Goal: Task Accomplishment & Management: Manage account settings

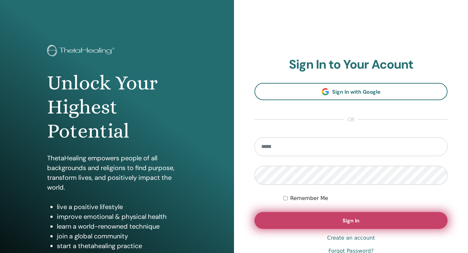
type input "**********"
click at [334, 223] on button "Sign In" at bounding box center [350, 220] width 193 height 17
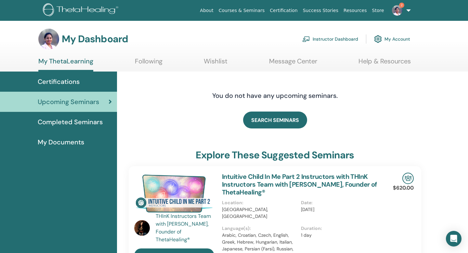
click at [338, 36] on link "Instructor Dashboard" at bounding box center [330, 39] width 56 height 14
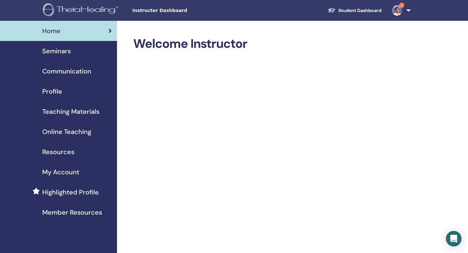
click at [60, 51] on span "Seminars" at bounding box center [56, 51] width 29 height 10
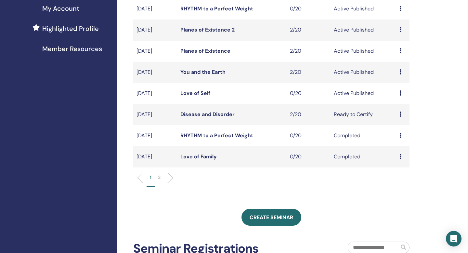
scroll to position [162, 0]
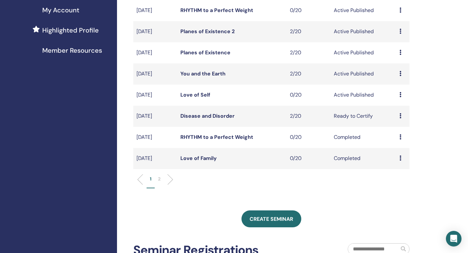
click at [210, 118] on link "Disease and Disorder" at bounding box center [207, 115] width 54 height 7
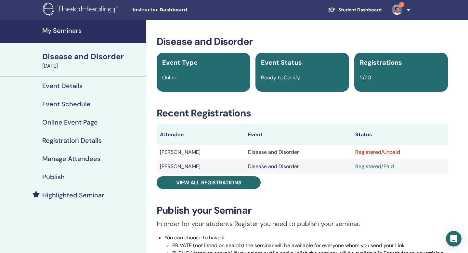
scroll to position [1, 0]
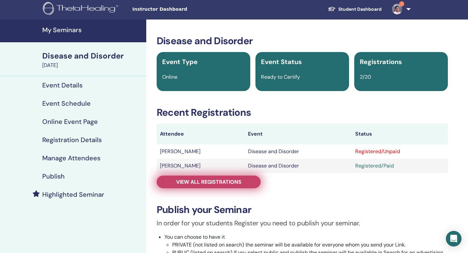
click at [212, 185] on span "View all registrations" at bounding box center [208, 181] width 65 height 7
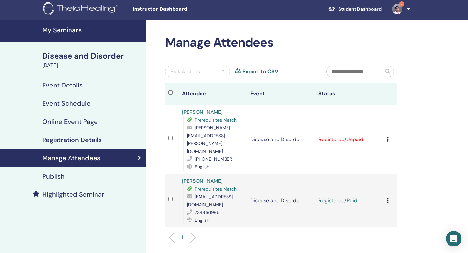
click at [386, 136] on icon at bounding box center [387, 138] width 2 height 5
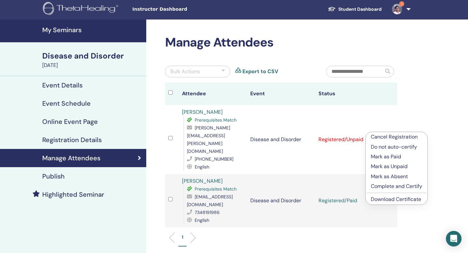
click at [393, 138] on p "Cancel Registration" at bounding box center [395, 137] width 51 height 8
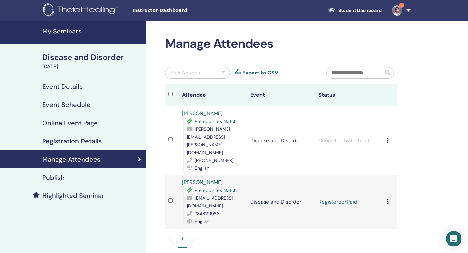
scroll to position [3, 0]
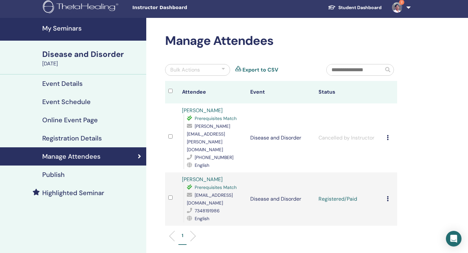
click at [387, 196] on icon at bounding box center [387, 198] width 2 height 5
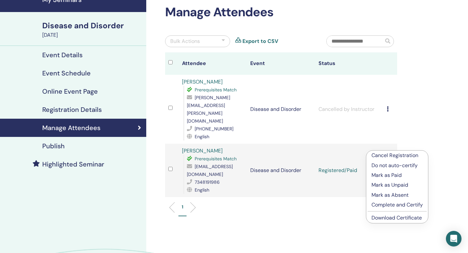
scroll to position [33, 0]
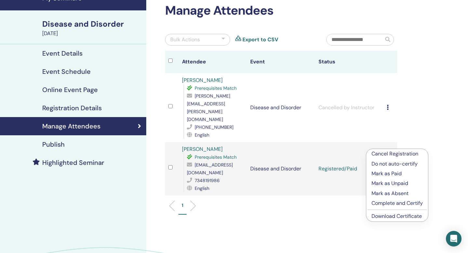
click at [385, 201] on p "Complete and Certify" at bounding box center [396, 203] width 51 height 8
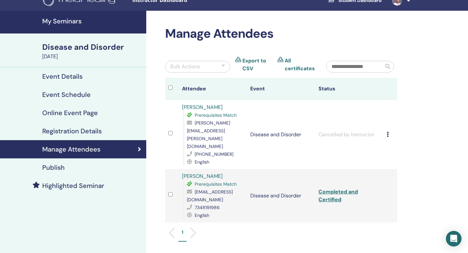
scroll to position [1, 0]
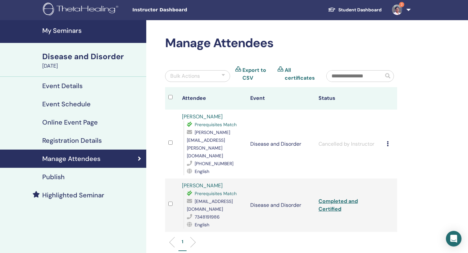
click at [70, 31] on h4 "My Seminars" at bounding box center [92, 31] width 100 height 8
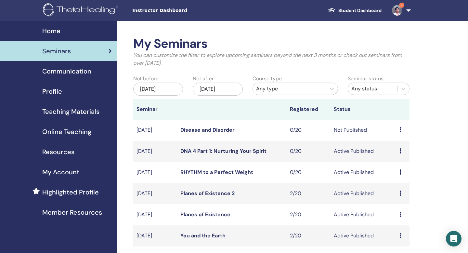
click at [400, 9] on img at bounding box center [397, 10] width 10 height 10
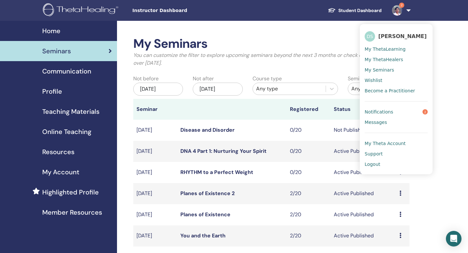
click at [382, 110] on span "Notifications" at bounding box center [378, 112] width 29 height 6
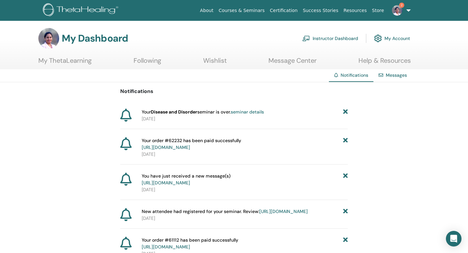
scroll to position [3, 0]
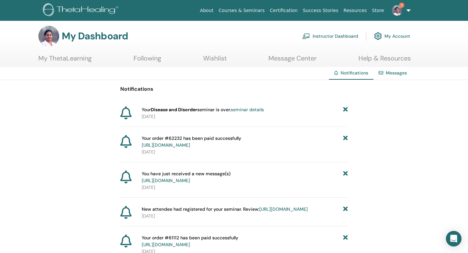
click at [332, 36] on link "Instructor Dashboard" at bounding box center [330, 36] width 56 height 14
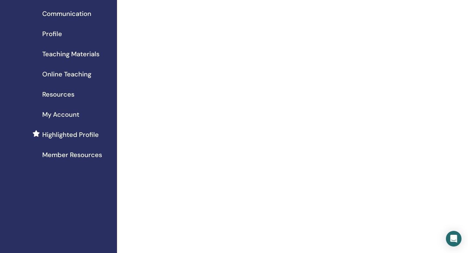
scroll to position [22, 0]
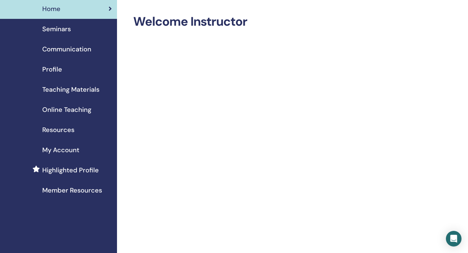
click at [59, 30] on span "Seminars" at bounding box center [56, 29] width 29 height 10
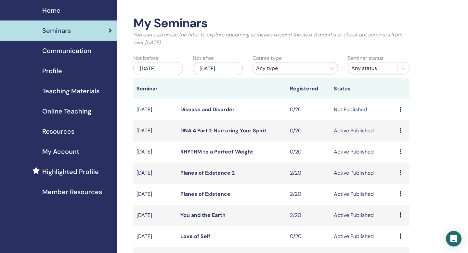
scroll to position [18, 0]
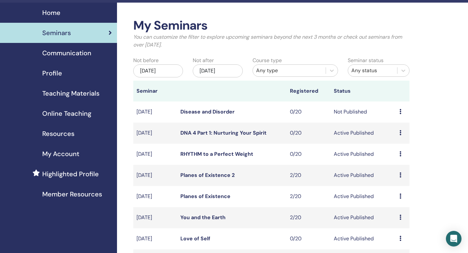
click at [47, 11] on span "Home" at bounding box center [51, 13] width 18 height 10
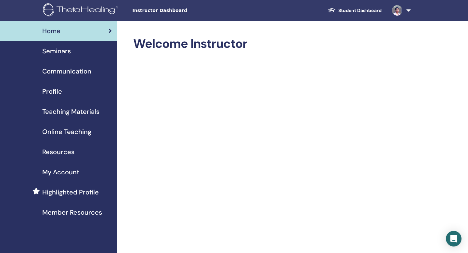
click at [92, 8] on img at bounding box center [82, 10] width 78 height 15
